Goal: Transaction & Acquisition: Purchase product/service

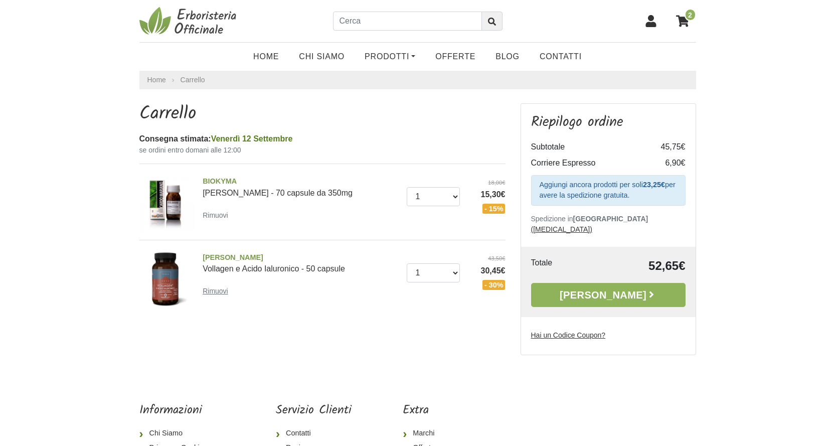
click at [223, 291] on small "Rimuovi" at bounding box center [216, 291] width 26 height 8
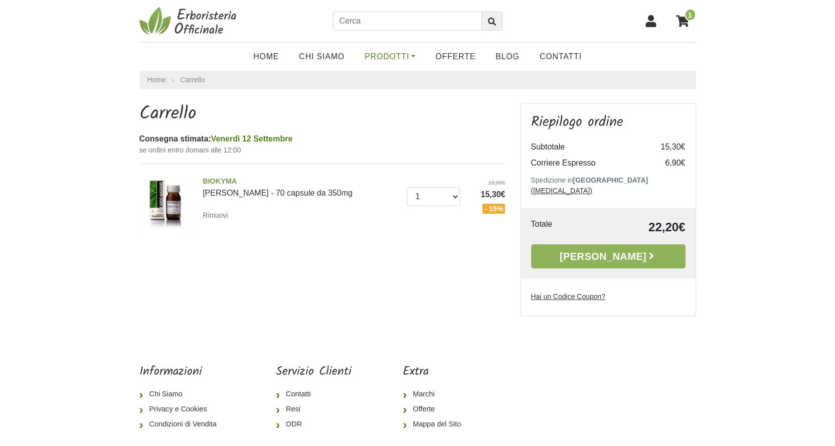
click at [417, 52] on link "Prodotti" at bounding box center [389, 57] width 71 height 20
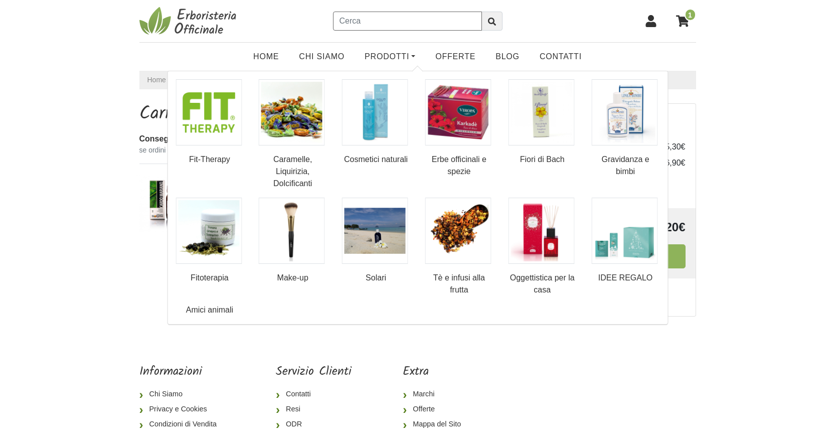
click at [344, 28] on input "text" at bounding box center [407, 21] width 149 height 19
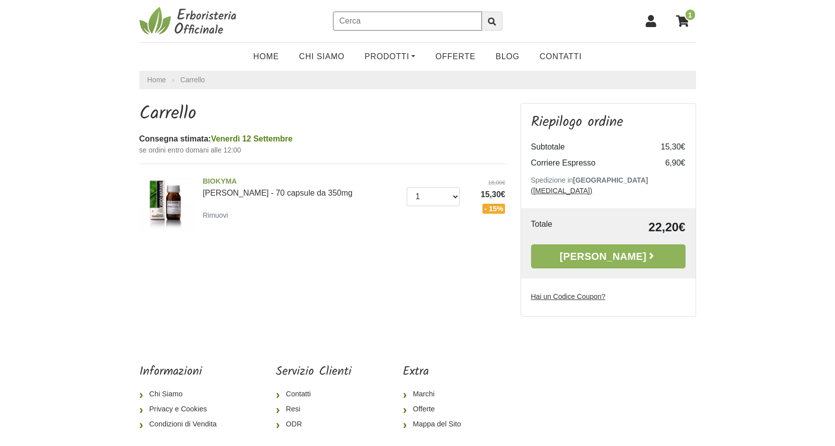
click at [348, 20] on input "text" at bounding box center [407, 21] width 149 height 19
click at [377, 58] on link "Prodotti" at bounding box center [389, 57] width 71 height 20
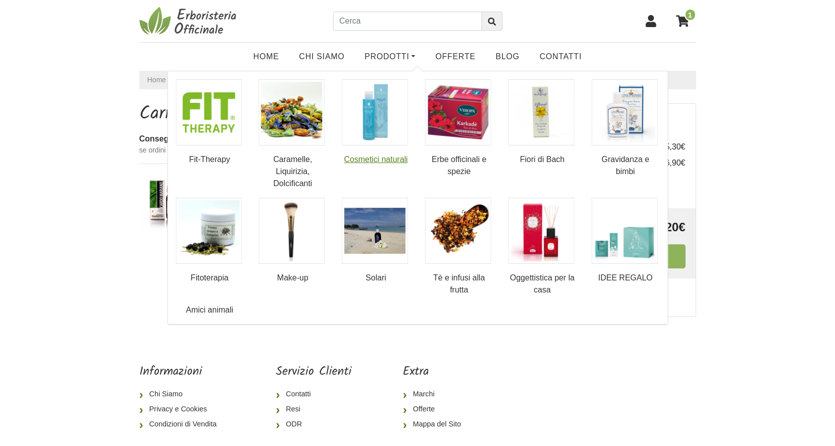
click at [393, 148] on link "Cosmetici naturali" at bounding box center [376, 122] width 68 height 86
